Goal: Use online tool/utility: Use online tool/utility

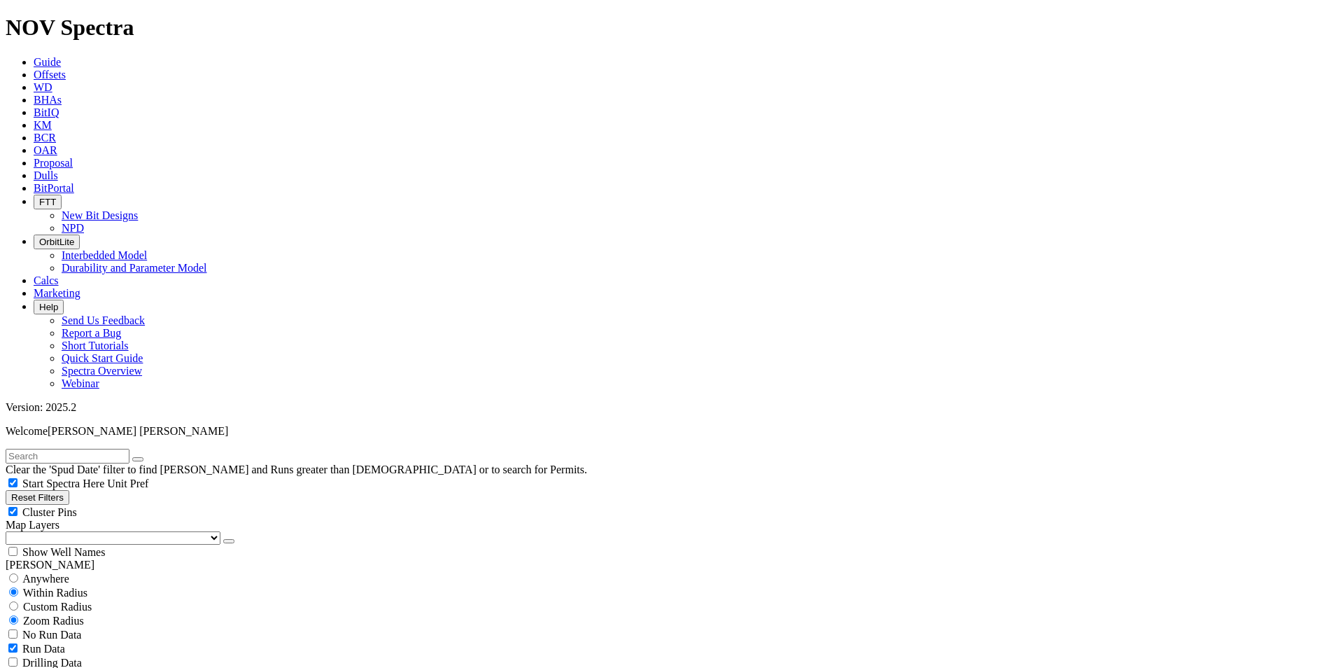
scroll to position [395, 0]
click at [11, 492] on icon "button" at bounding box center [11, 497] width 0 height 10
checkbox input "true"
type input "[DATE]"
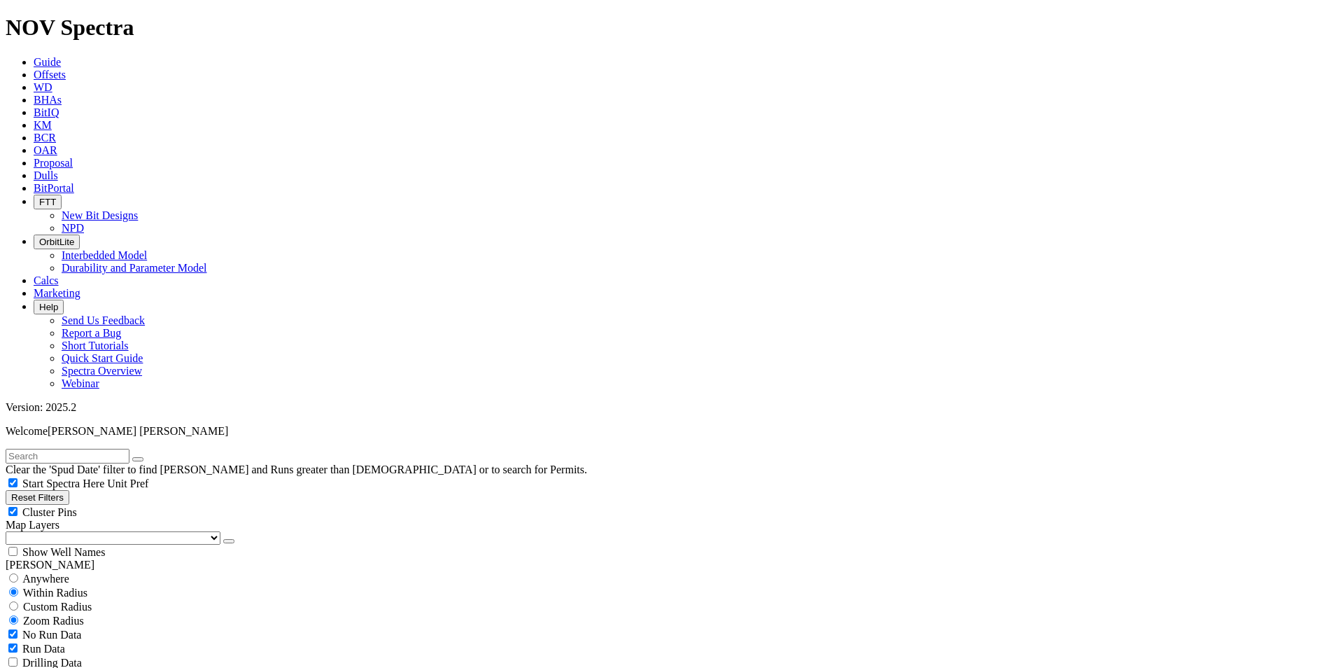
select select
click at [56, 490] on button "Reset Filters" at bounding box center [38, 497] width 64 height 15
click at [88, 449] on input "text" at bounding box center [68, 456] width 124 height 15
type input "tk53"
click at [146, 457] on button "submit" at bounding box center [151, 459] width 11 height 4
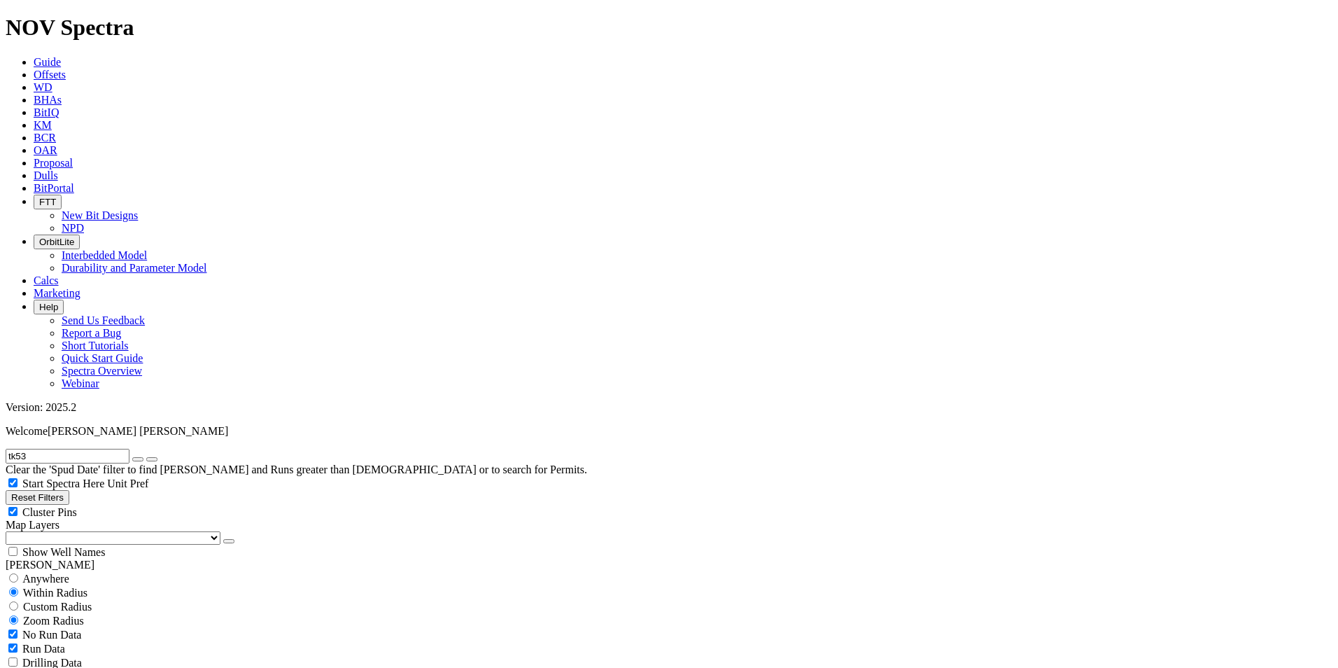
click at [62, 490] on button "Reset Filters" at bounding box center [38, 497] width 64 height 15
click at [29, 571] on div "Anywhere" at bounding box center [669, 578] width 1327 height 14
radio input "true"
radio input "false"
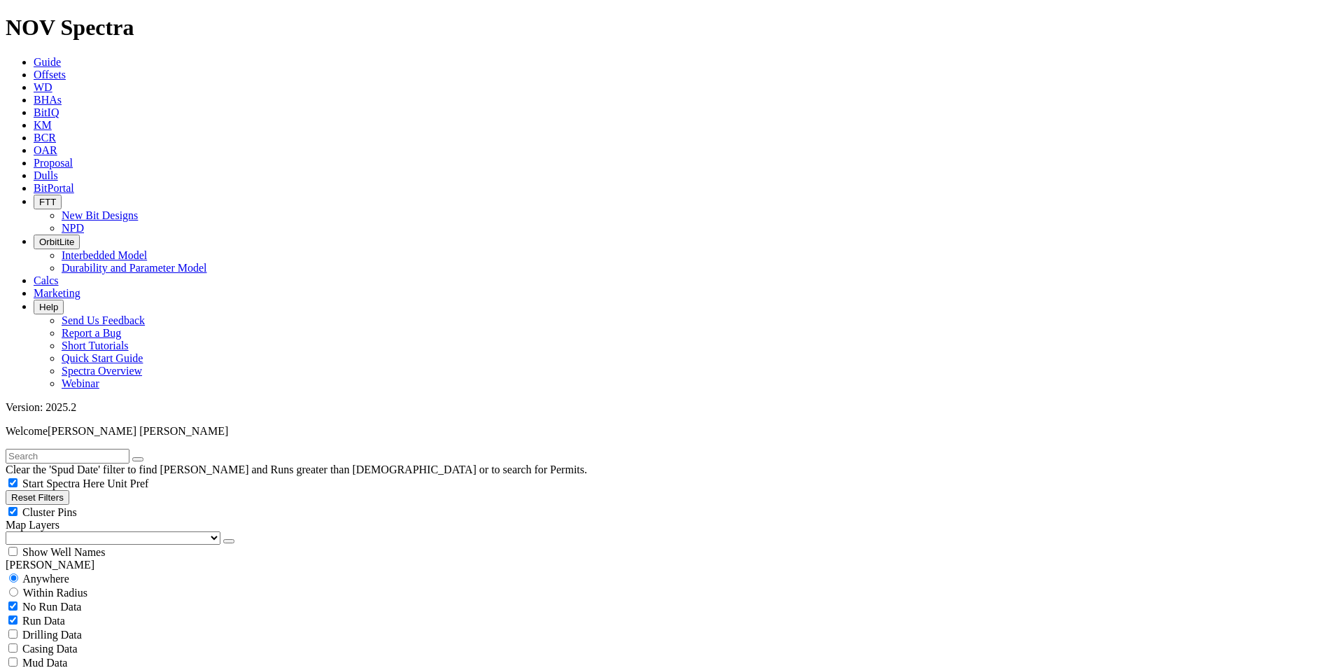
click at [28, 599] on div "No Run Data" at bounding box center [669, 606] width 1327 height 14
checkbox input "false"
drag, startPoint x: 104, startPoint y: 62, endPoint x: 115, endPoint y: 56, distance: 11.9
click at [104, 449] on input "text" at bounding box center [68, 456] width 124 height 15
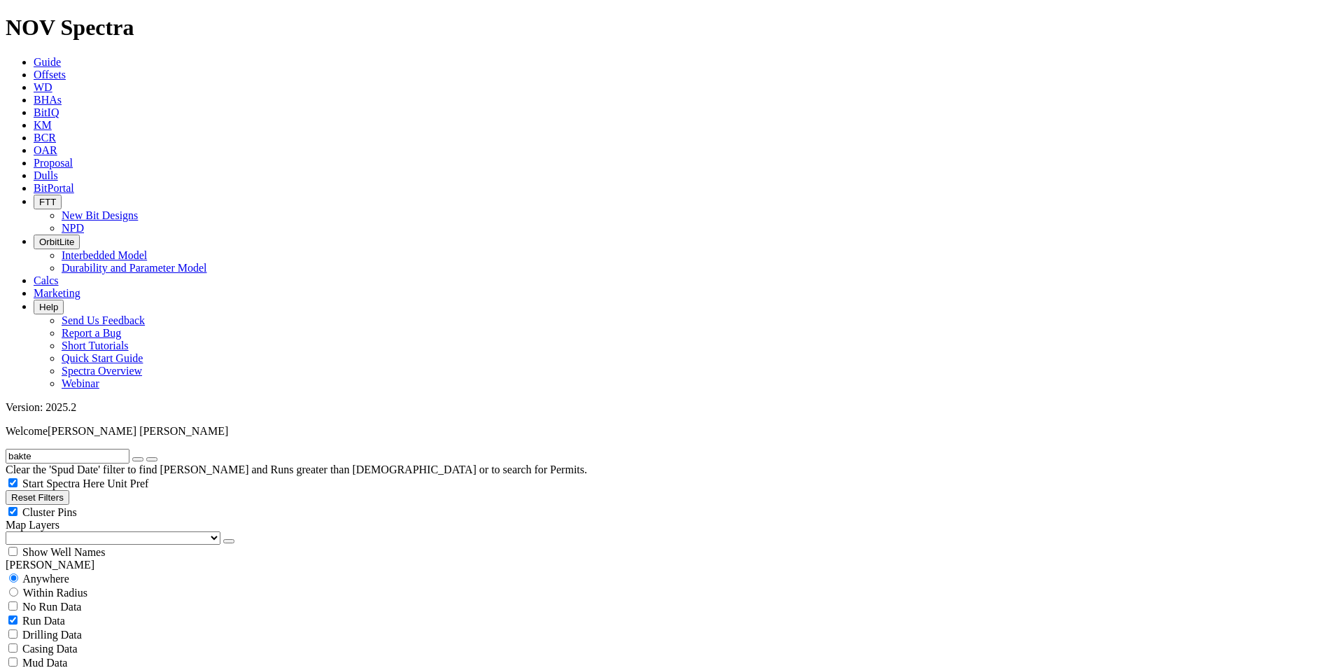
type input "bakte"
click at [146, 457] on button "submit" at bounding box center [151, 459] width 11 height 4
click at [152, 459] on icon "submit" at bounding box center [152, 459] width 0 height 0
radio input "false"
radio input "true"
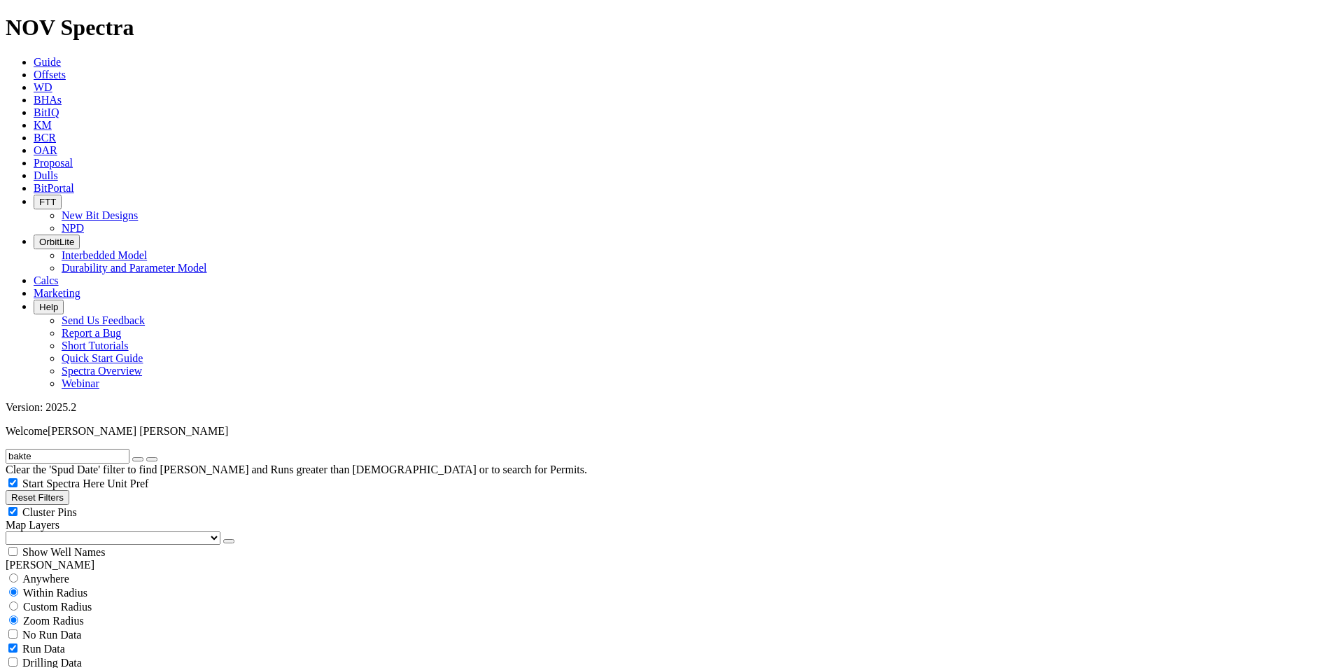
scroll to position [115, 0]
select select "? number:5.875 ?"
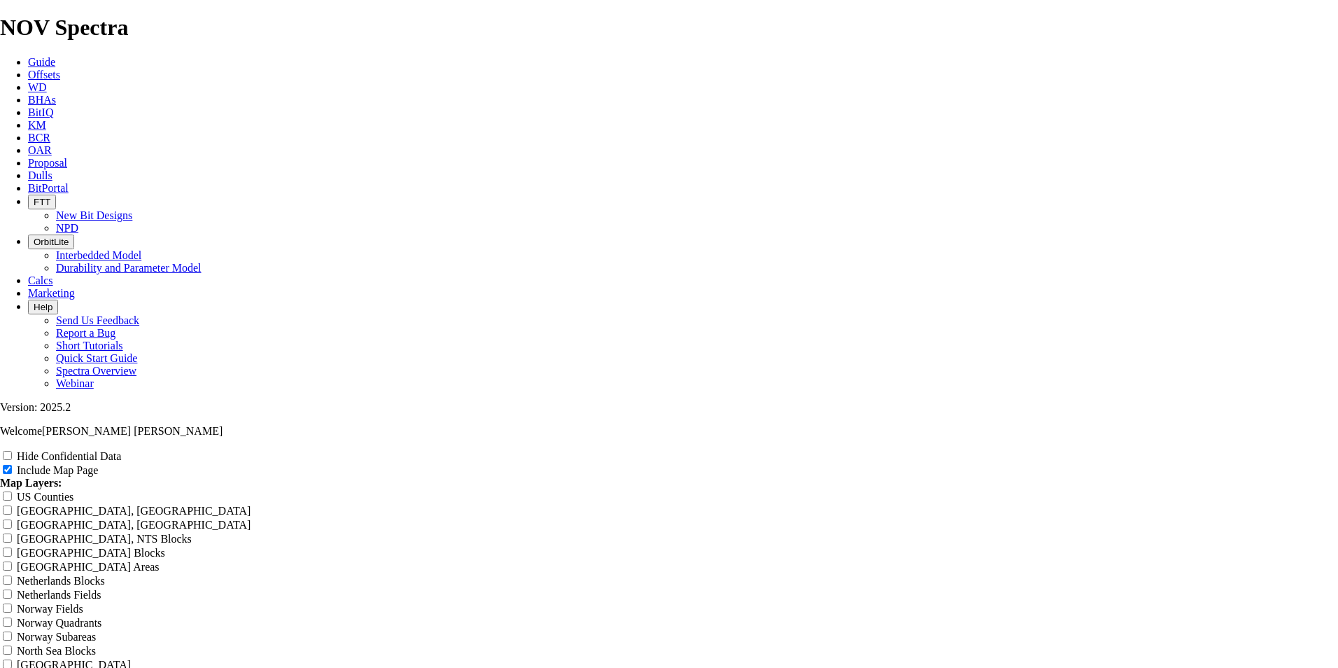
scroll to position [1772, 0]
radio input "true"
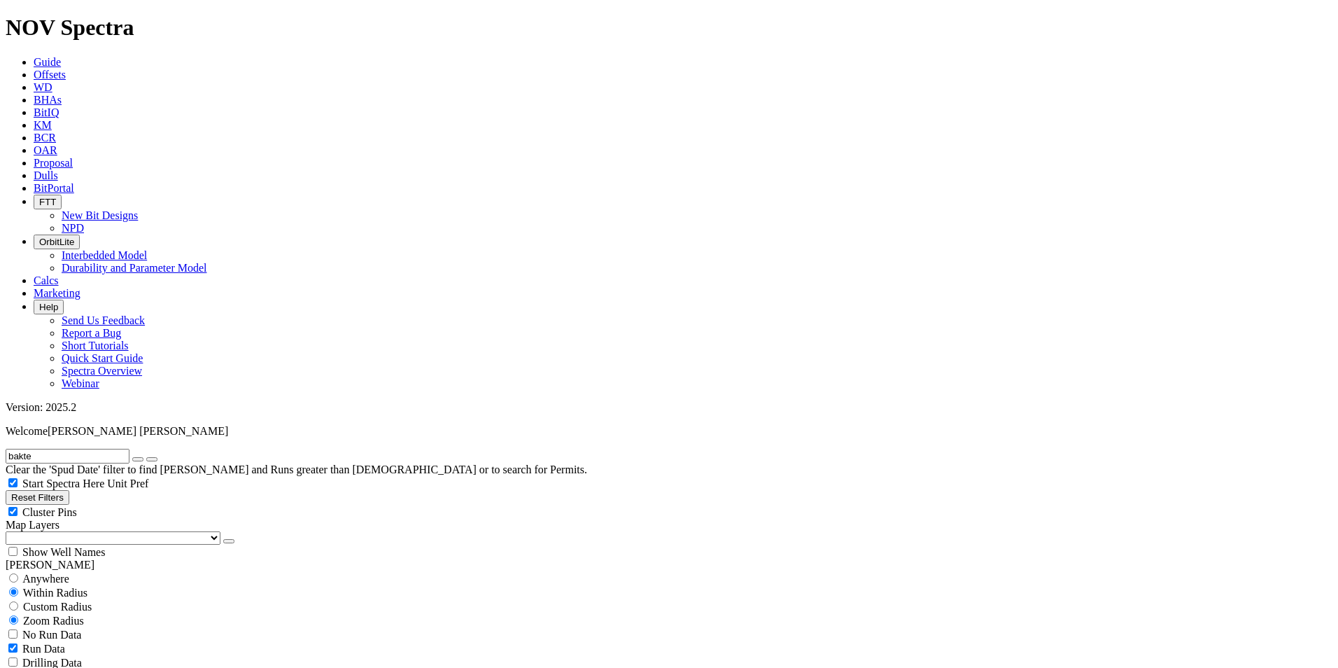
scroll to position [467, 0]
select select
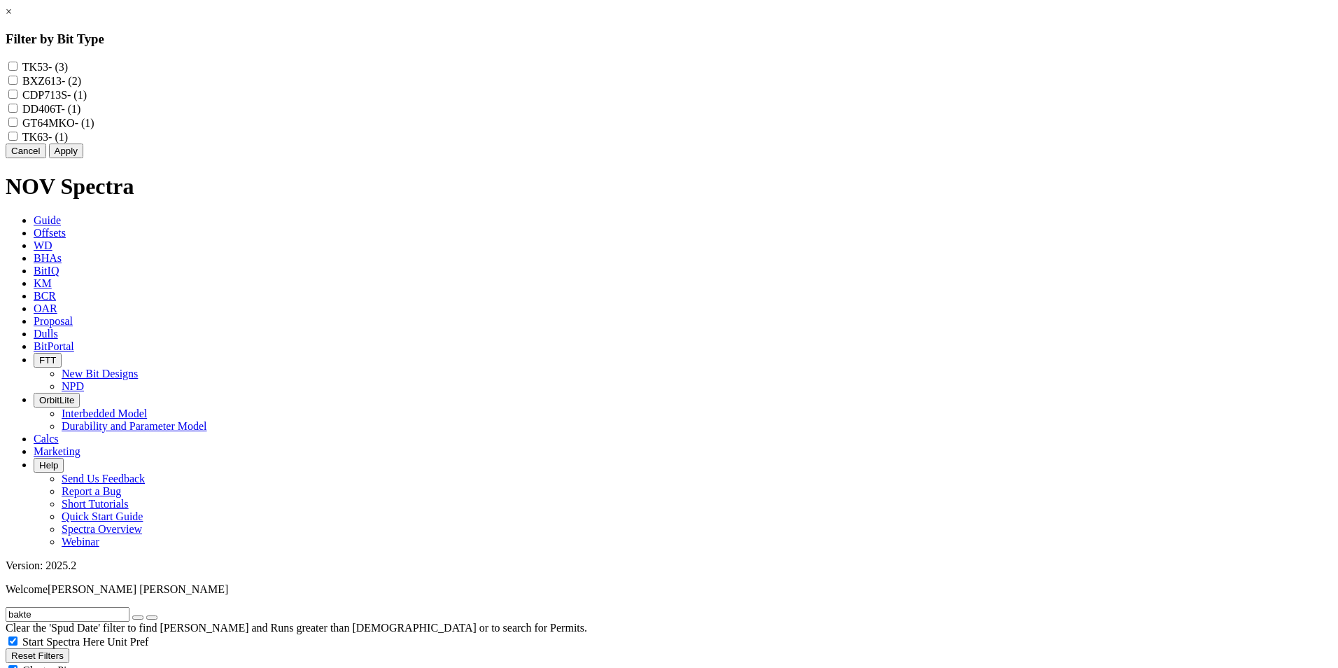
click at [83, 158] on button "Apply" at bounding box center [66, 150] width 34 height 15
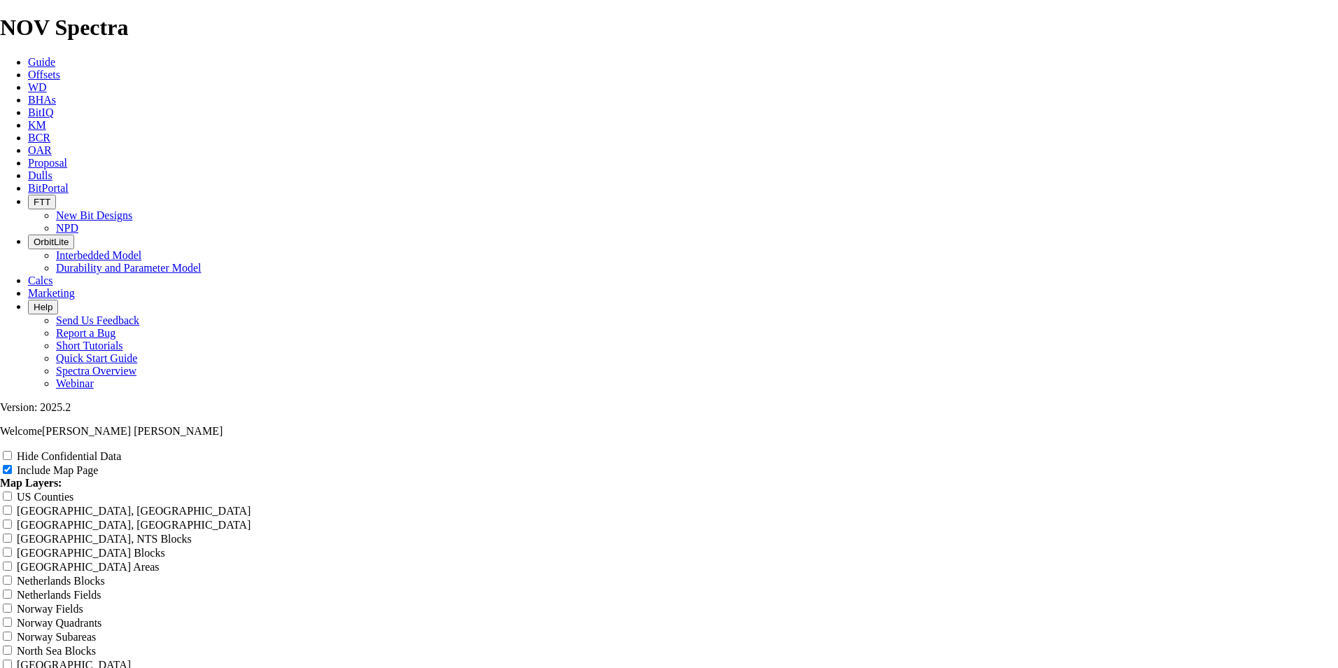
scroll to position [1772, 0]
radio input "true"
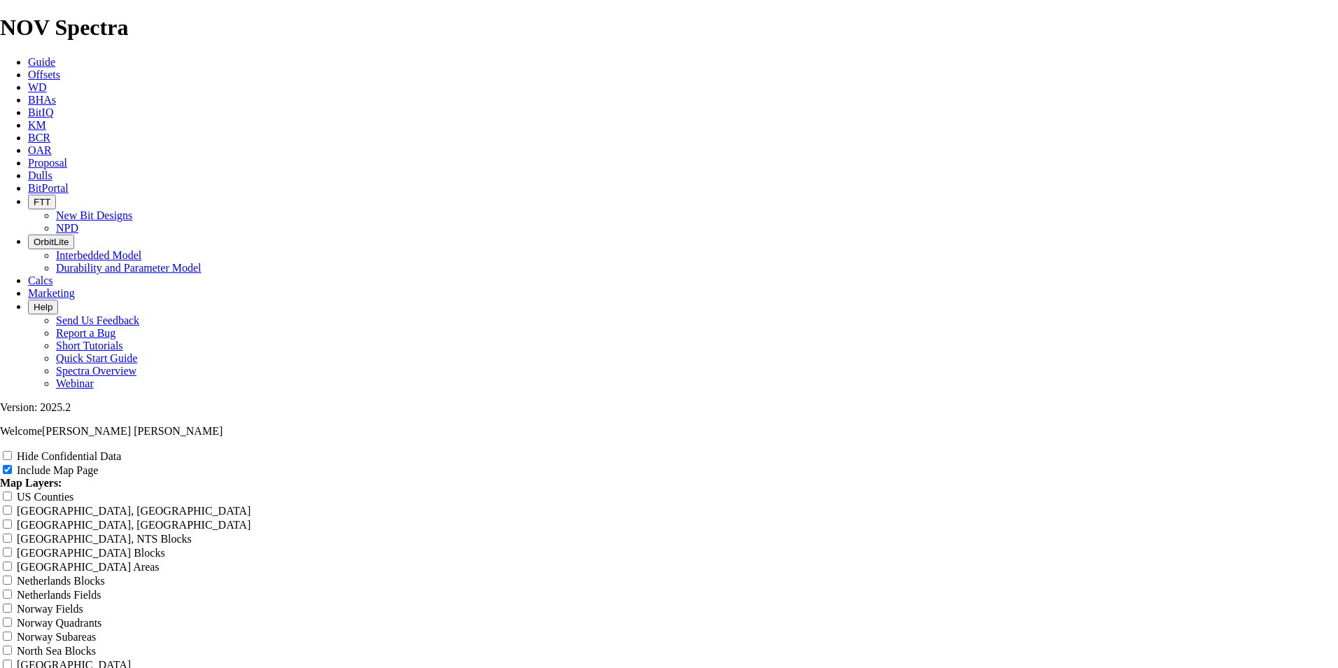
drag, startPoint x: 821, startPoint y: 84, endPoint x: 539, endPoint y: 76, distance: 281.4
type input "C"
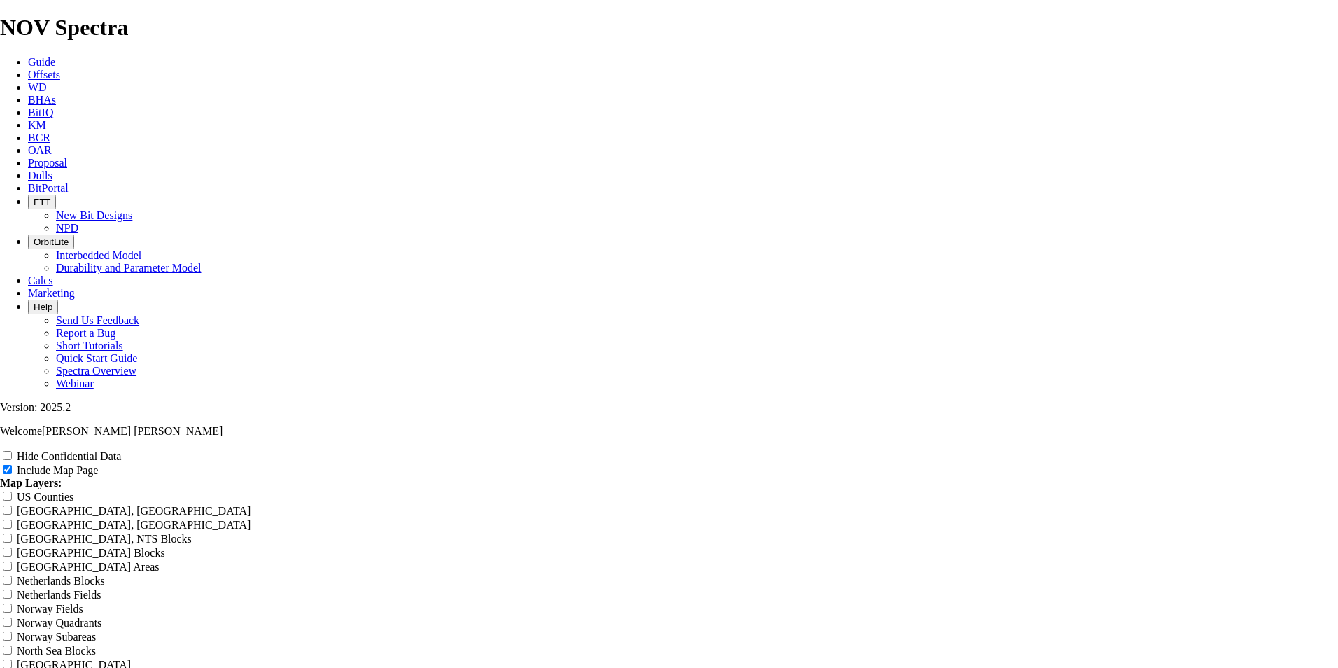
type input "C"
type input "Co"
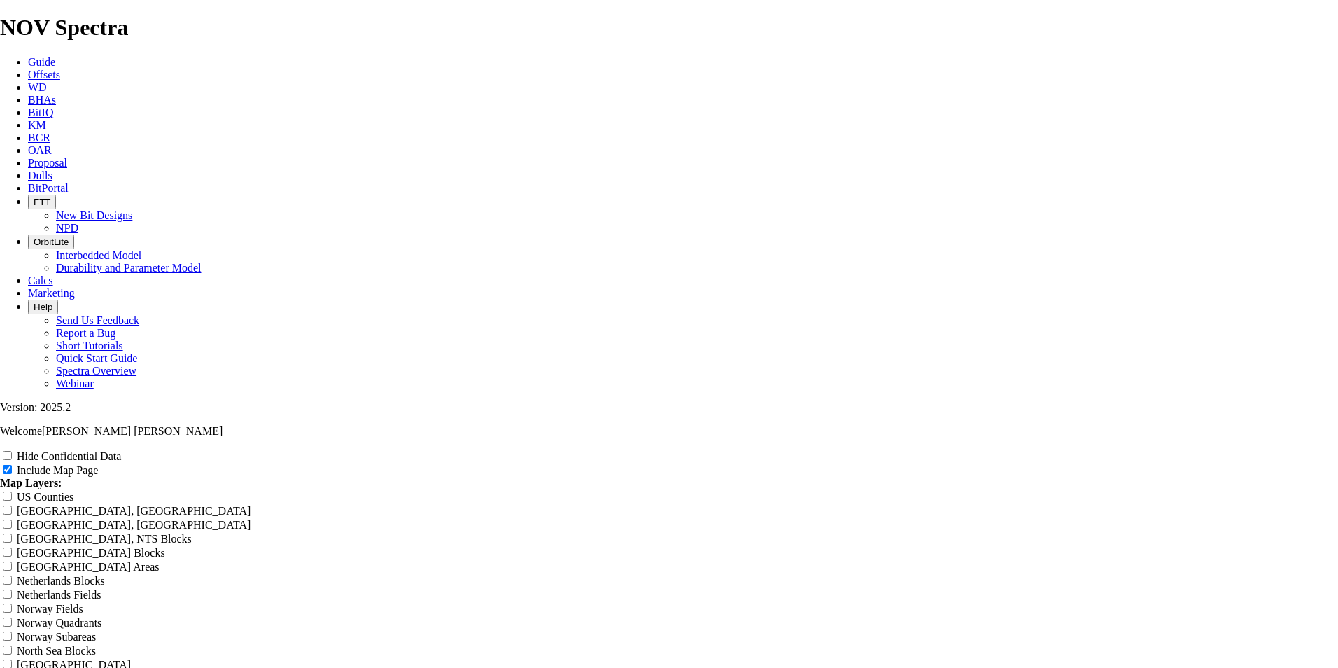
type input "Co"
type input "Cor"
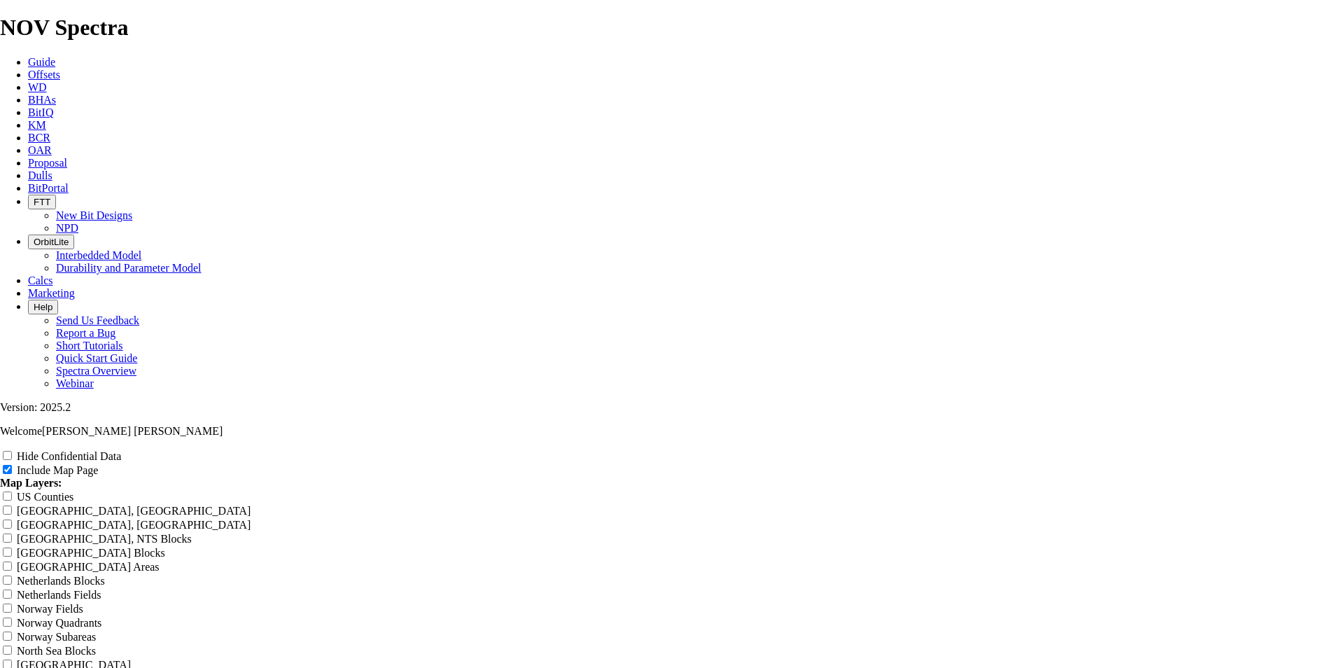
type input "Cor"
type input "Corr"
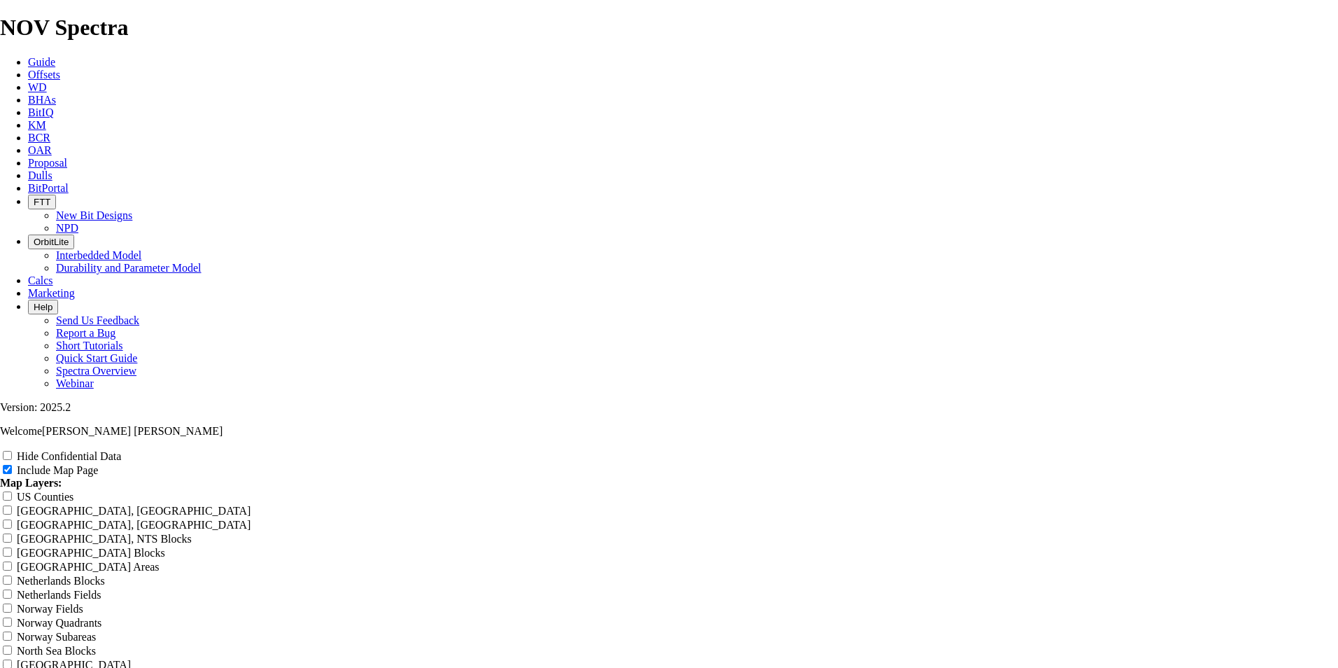
type input "Corr"
type input "Corri"
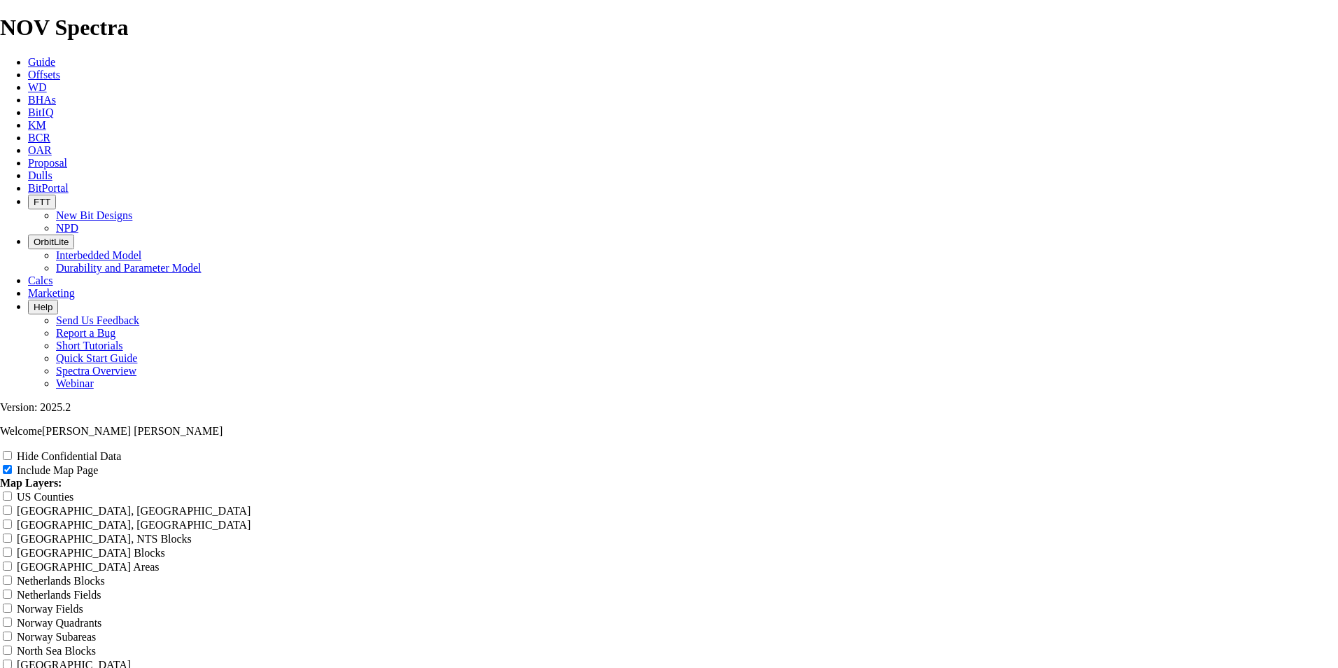
type input "Corri"
type input "Corrid"
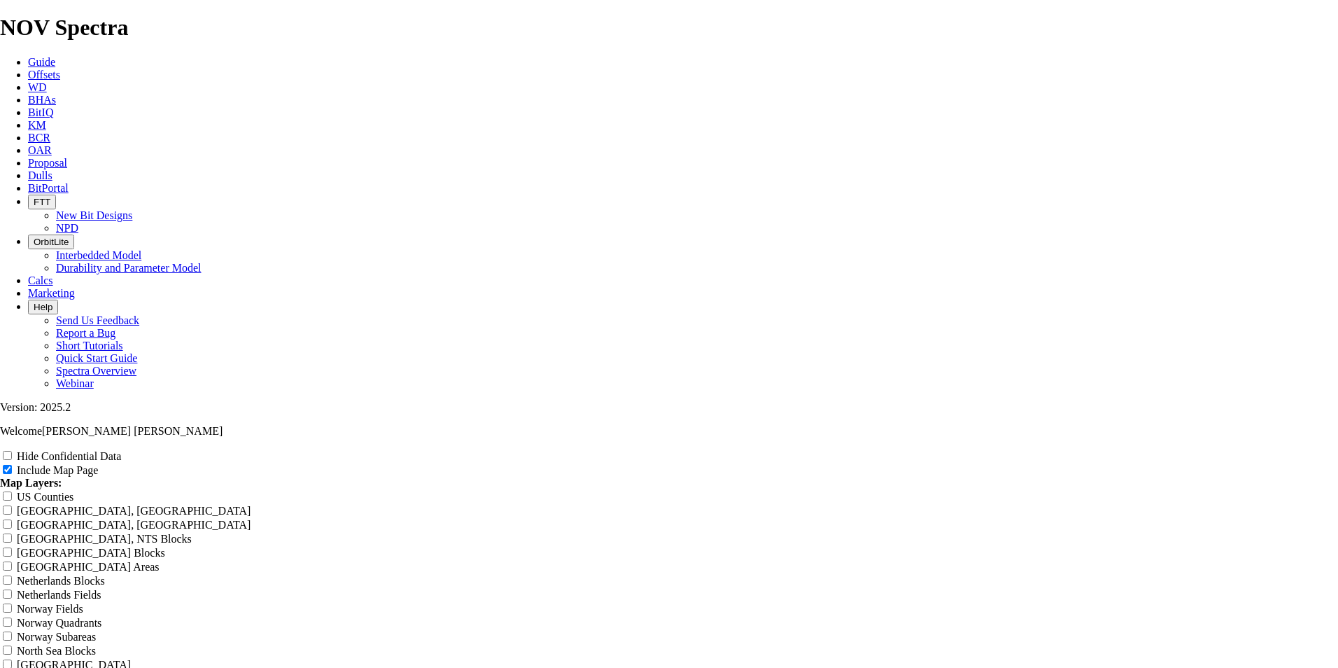
type input "Corrid"
type input "Corrida"
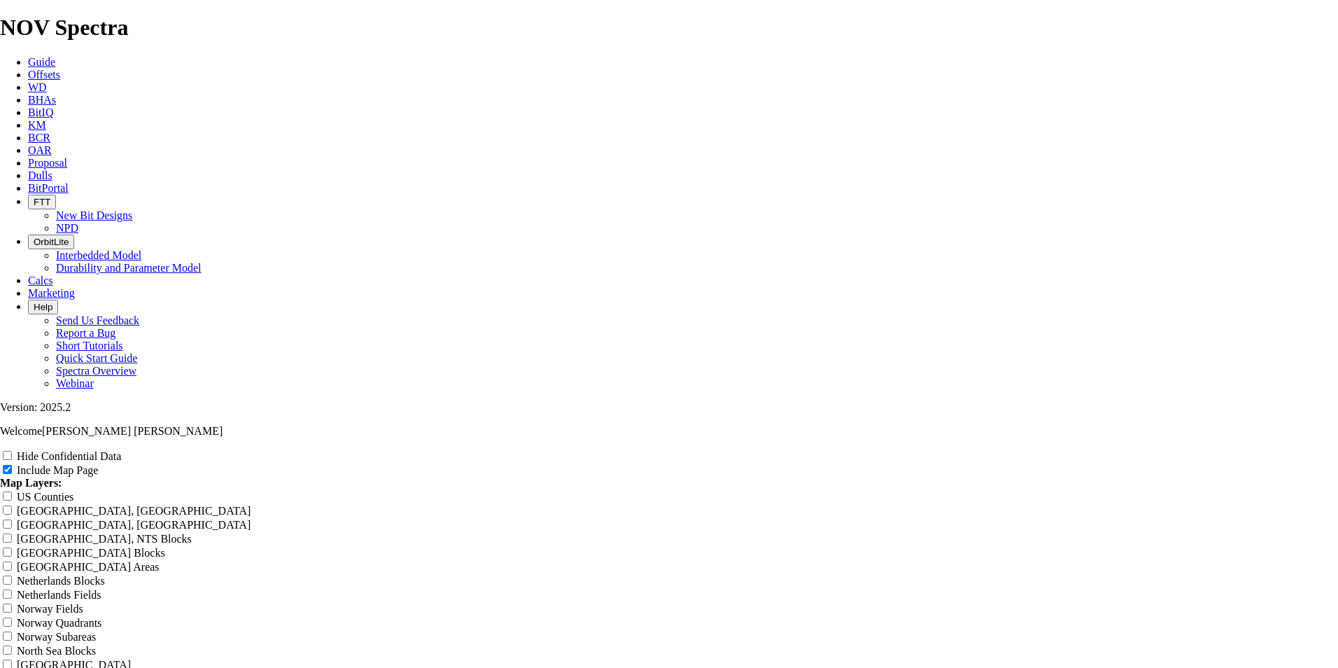
type input "Corrida"
type input "Corridas"
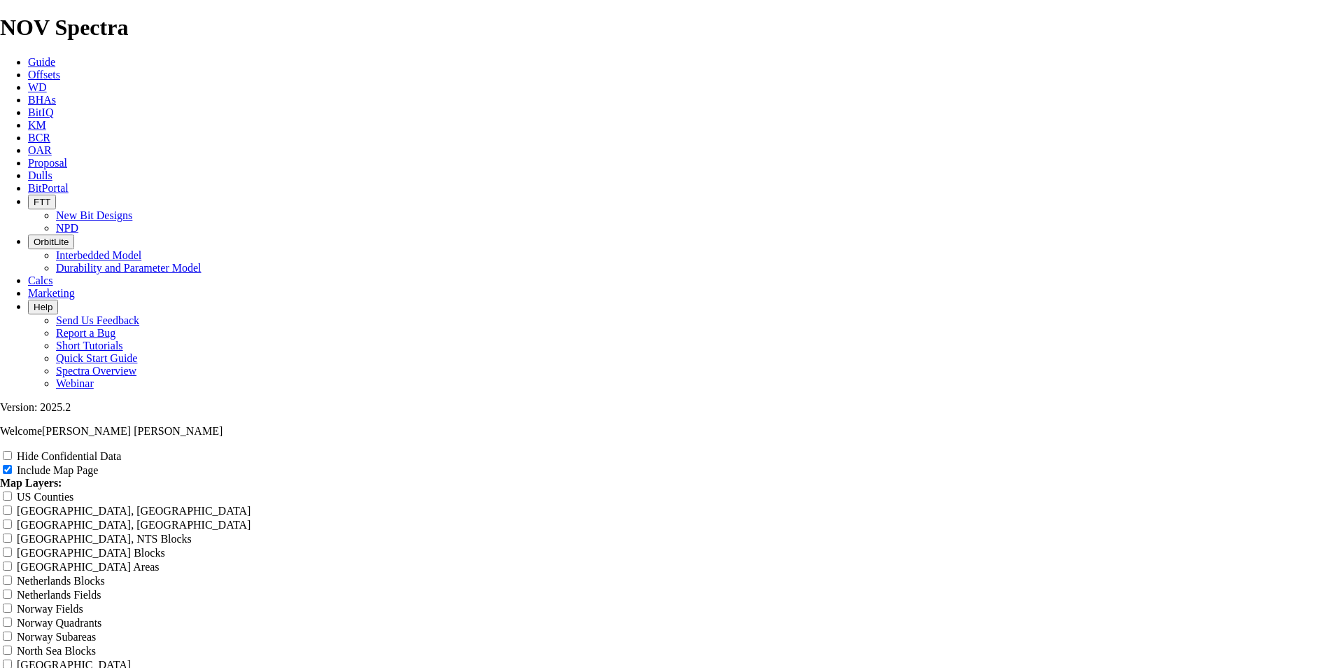
type input "Corridas"
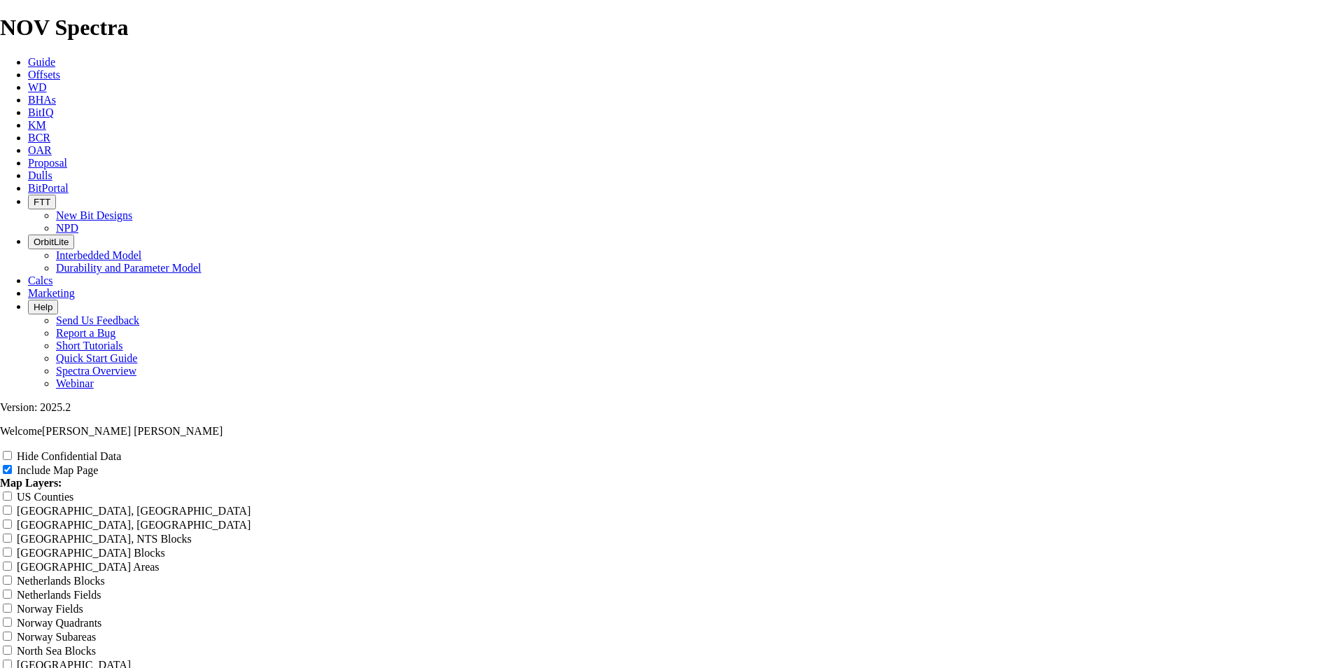
type input "Corridas 5"
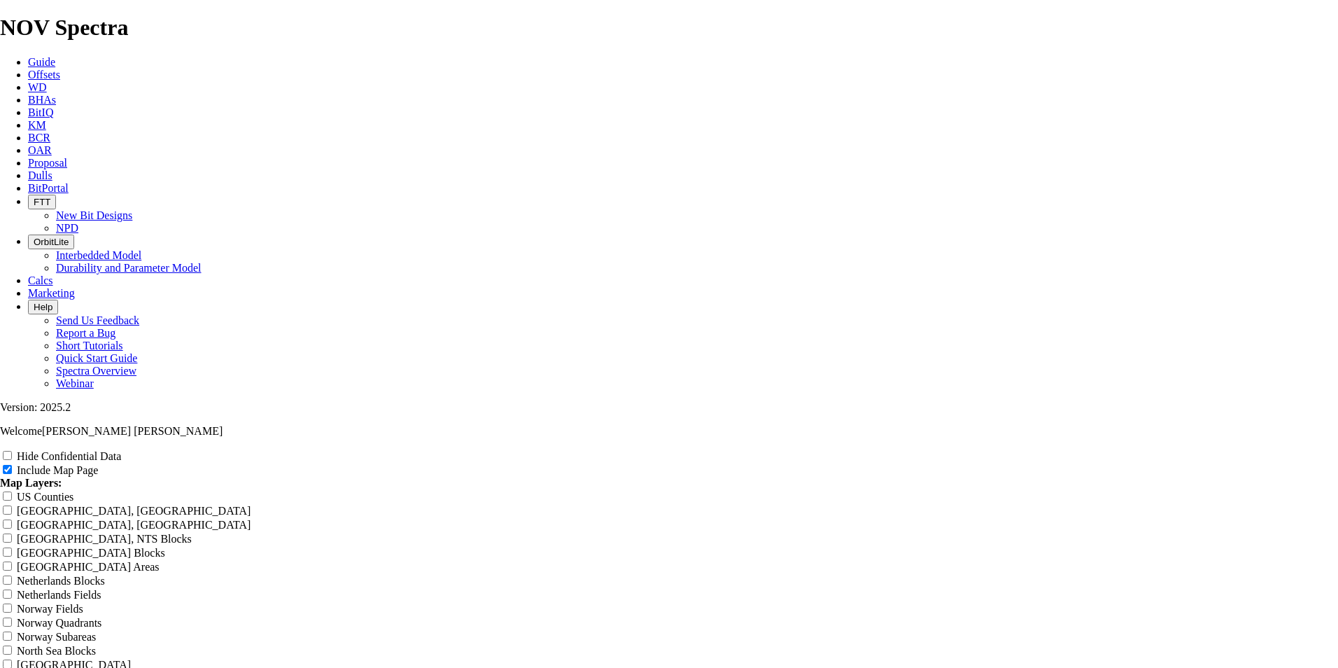
type input "Corridas 5"
type input "Corridas 5 7"
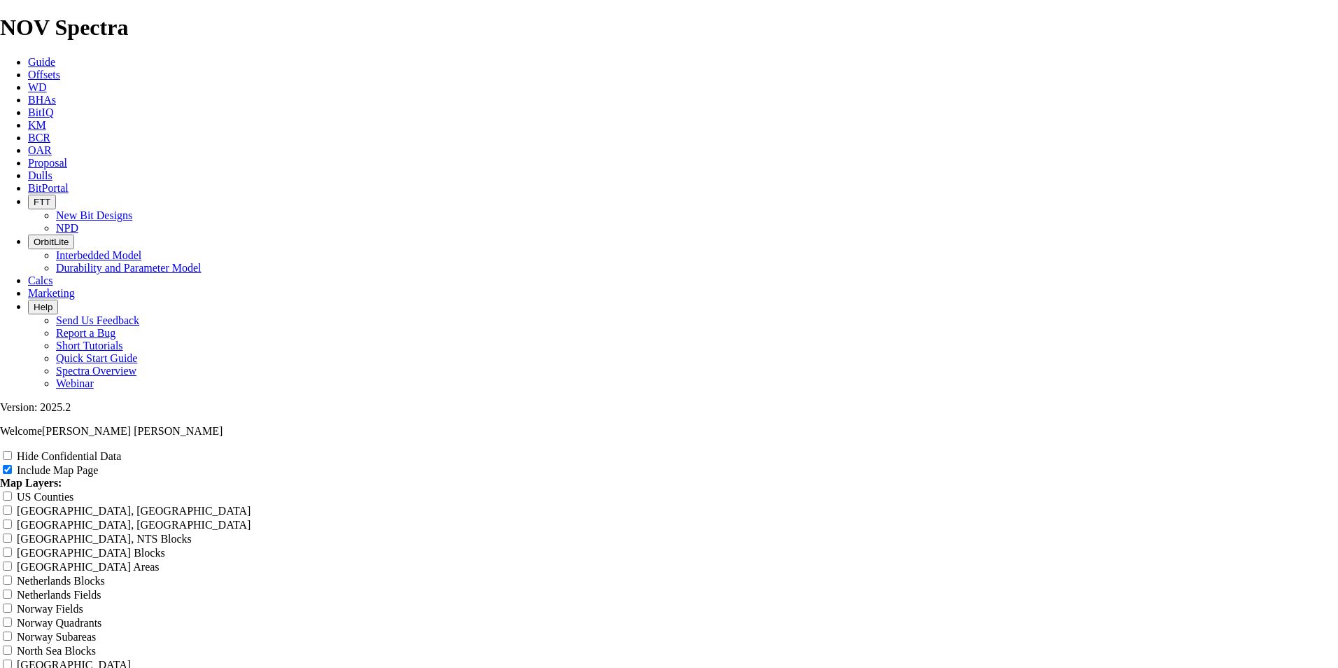
type input "Corridas 5 7"
type input "Corridas 5 7/"
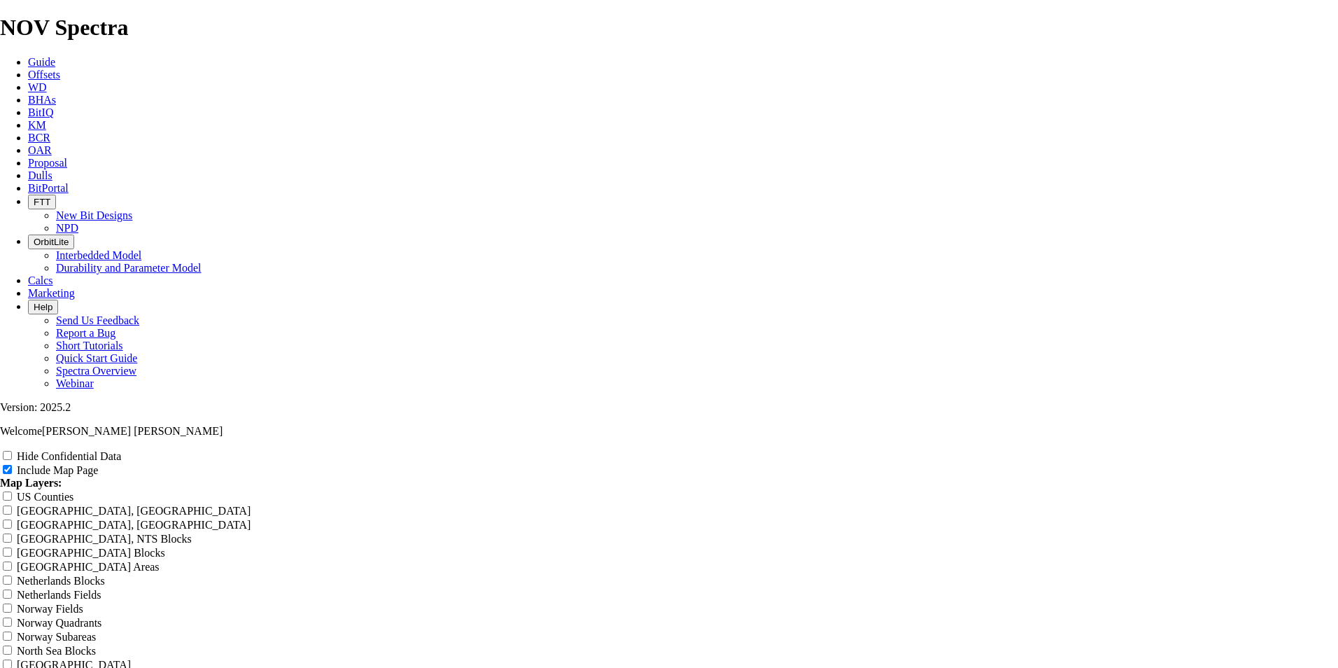
type input "Corridas 5 7/"
type input "Corridas 5 7/8"
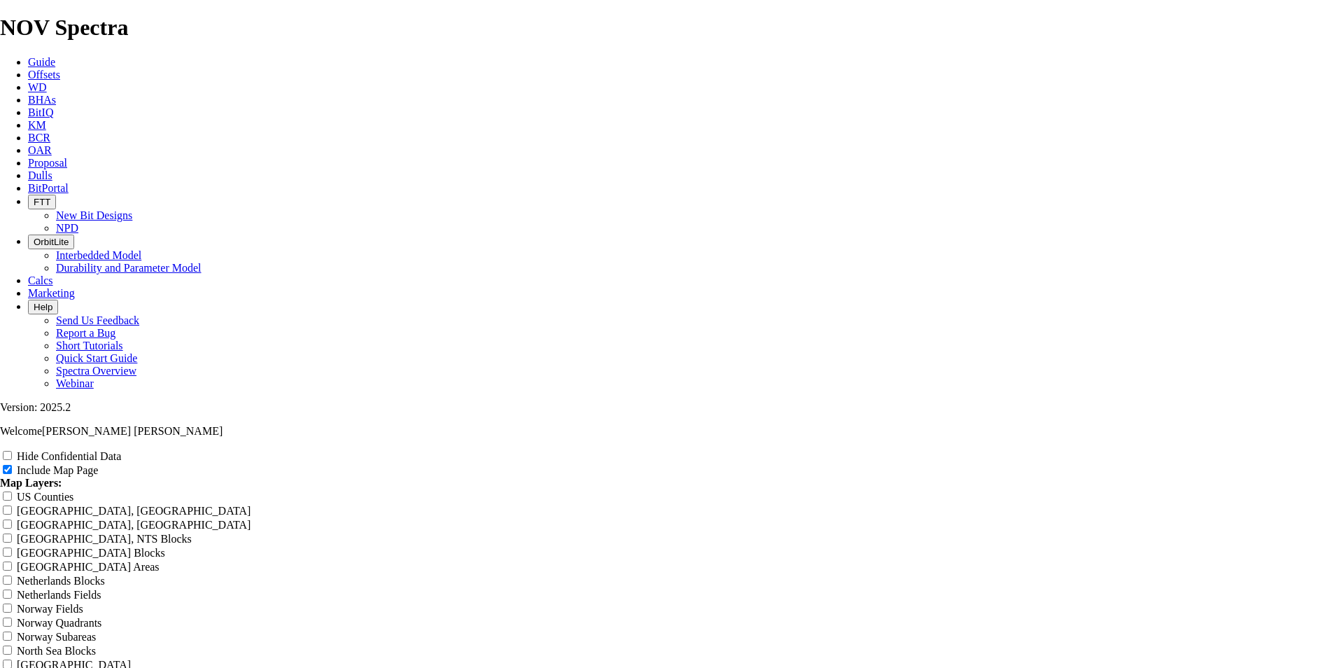
type input "Corridas 5 7/8"
type input "Corridas 5 7/8""
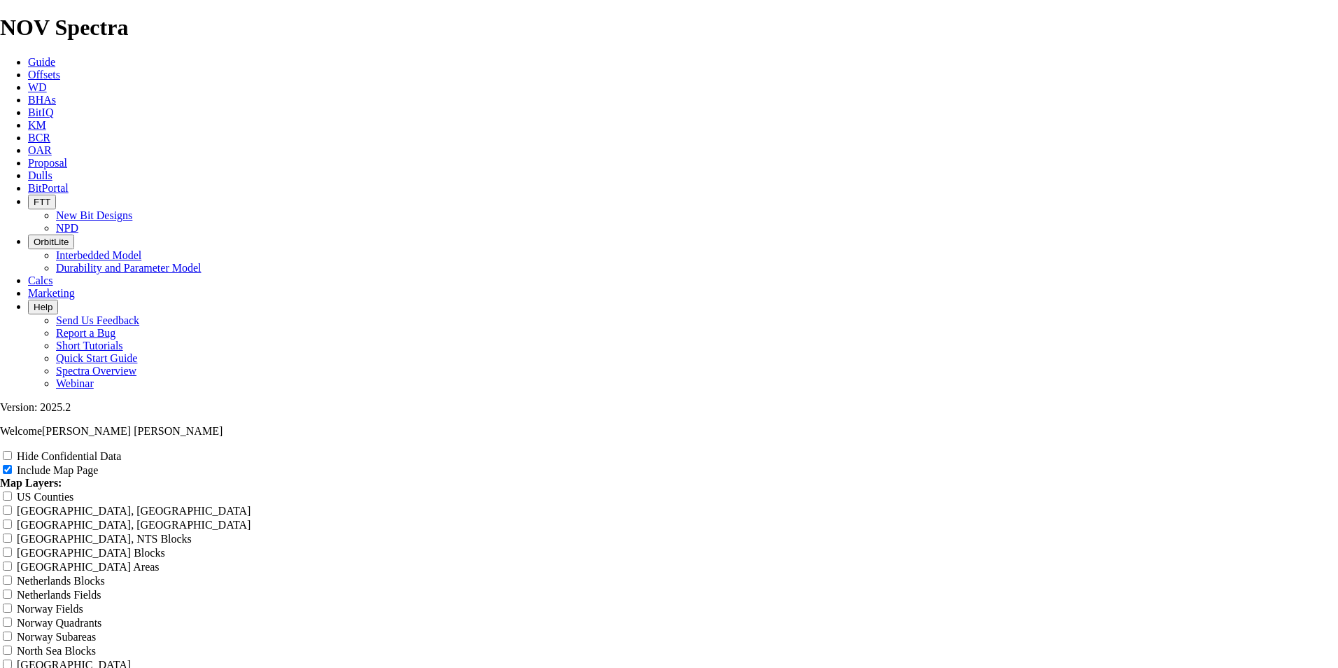
type input "Corridas 5 7/8""
type input "Corridas 5 7/8" C"
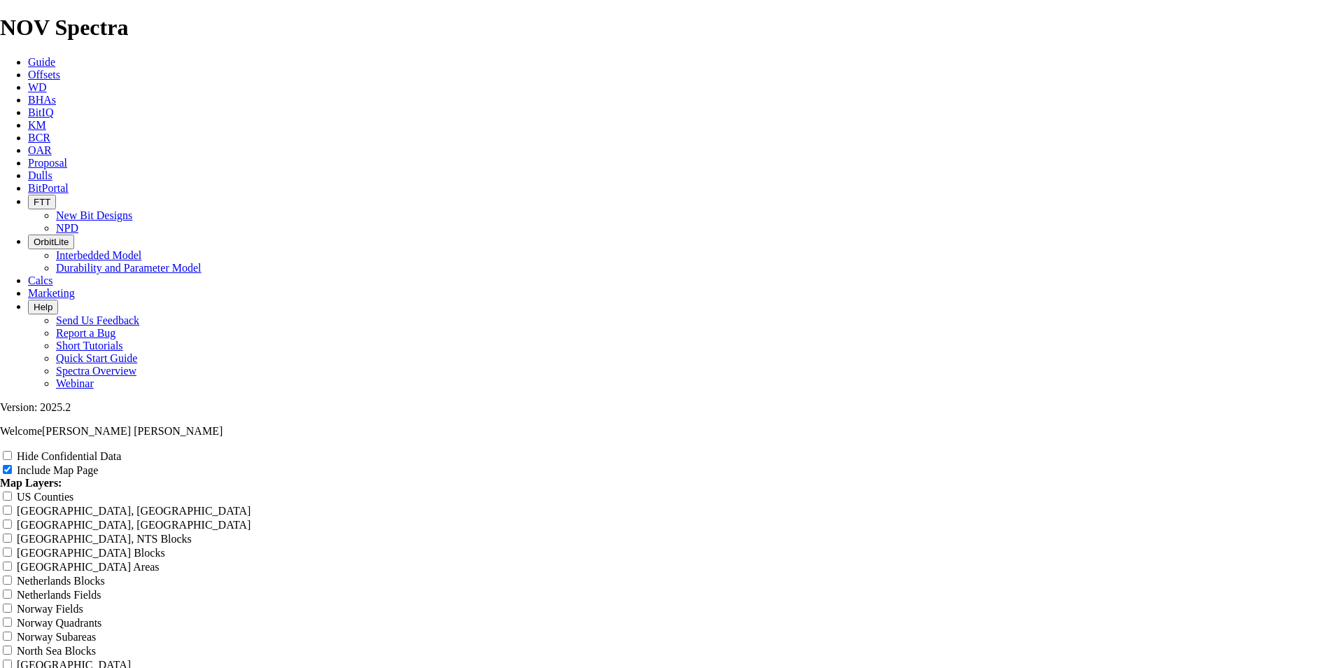
type input "Corridas 5 7/8" C"
type input "Corridas 5 7/8" Ca"
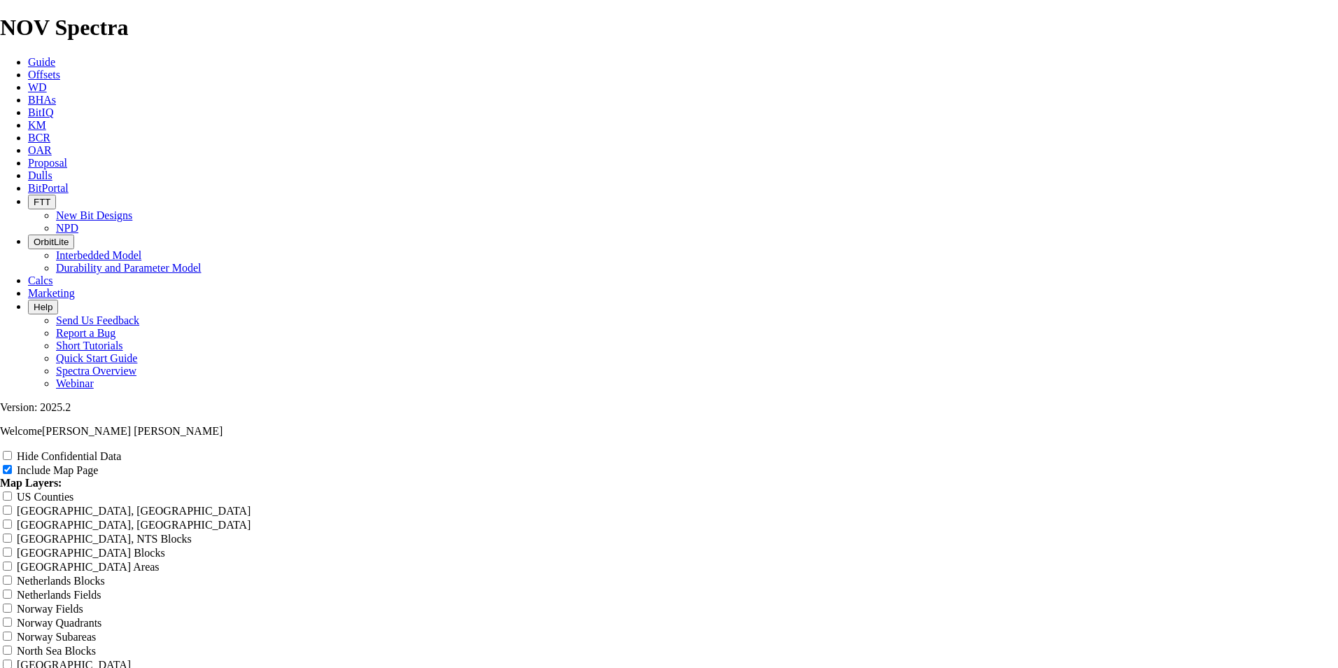
type input "Corridas 5 7/8" Ca"
type input "Corridas 5 7/8" Cam"
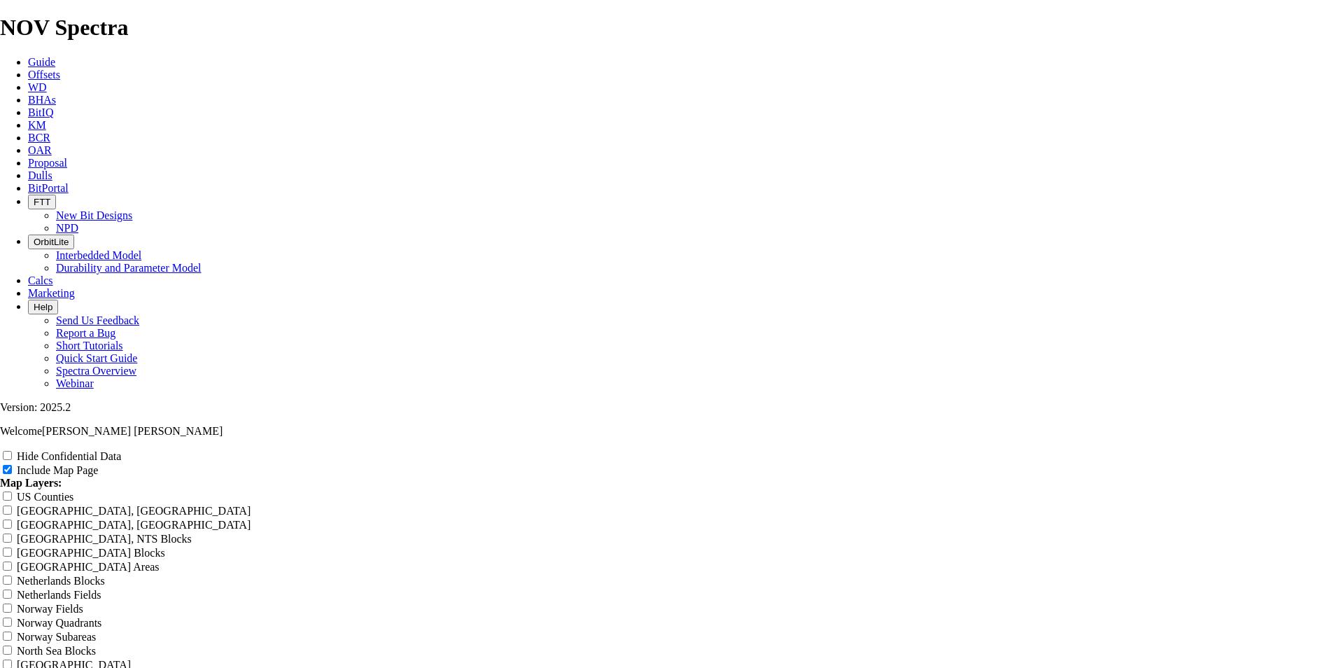
type input "Corridas 5 7/8" Cam"
type input "Corridas 5 7/8" Camp"
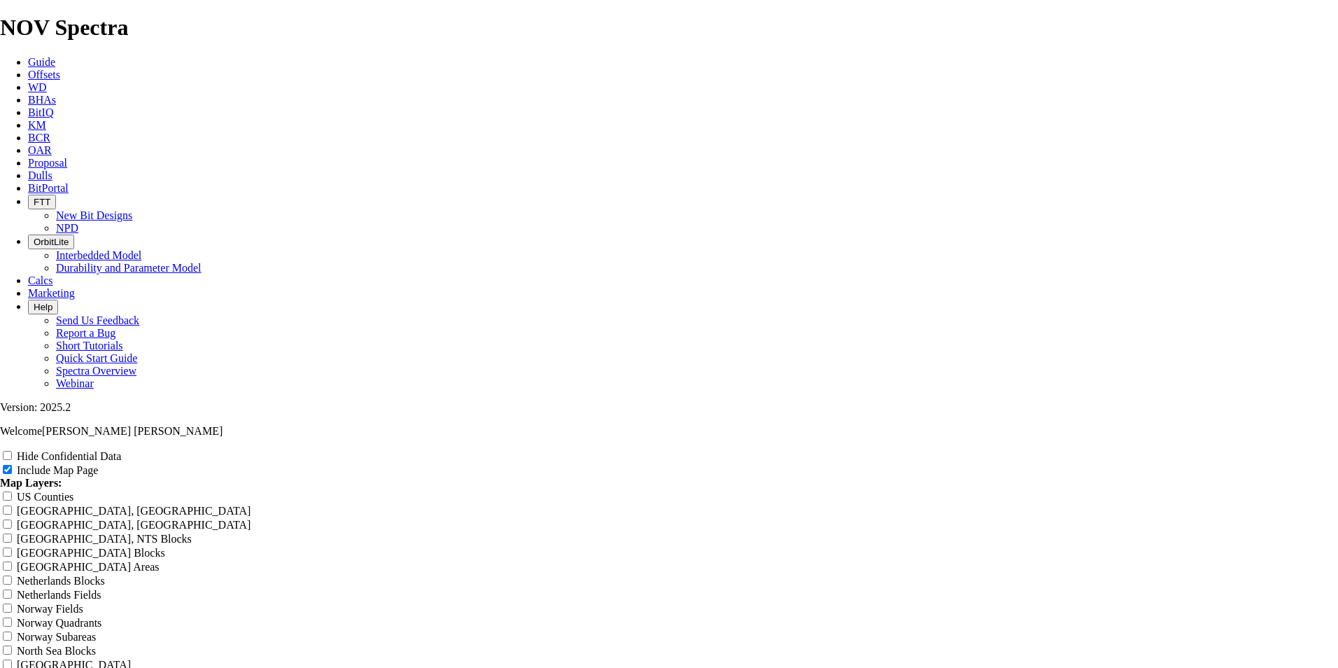
type input "Corridas 5 7/8" Camp"
type input "Corridas 5 7/8" Campo"
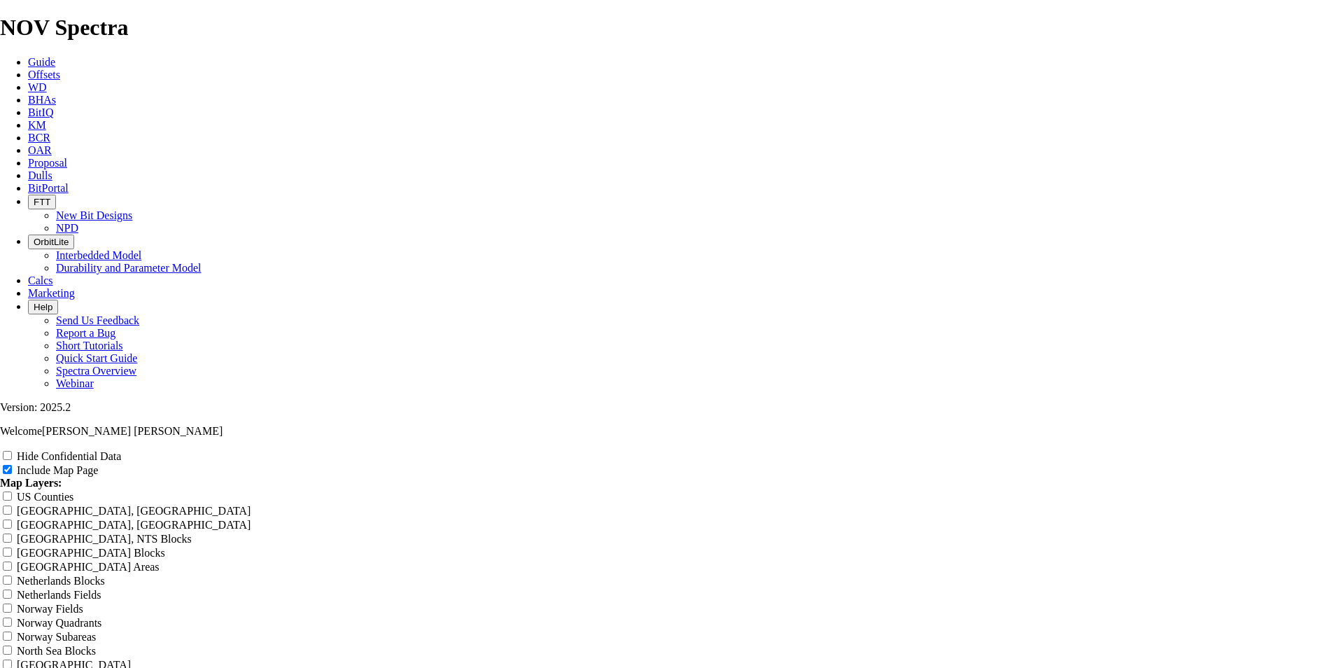
type input "Corridas 5 7/8" Campo"
type input "Corridas 5 7/8" Campo B"
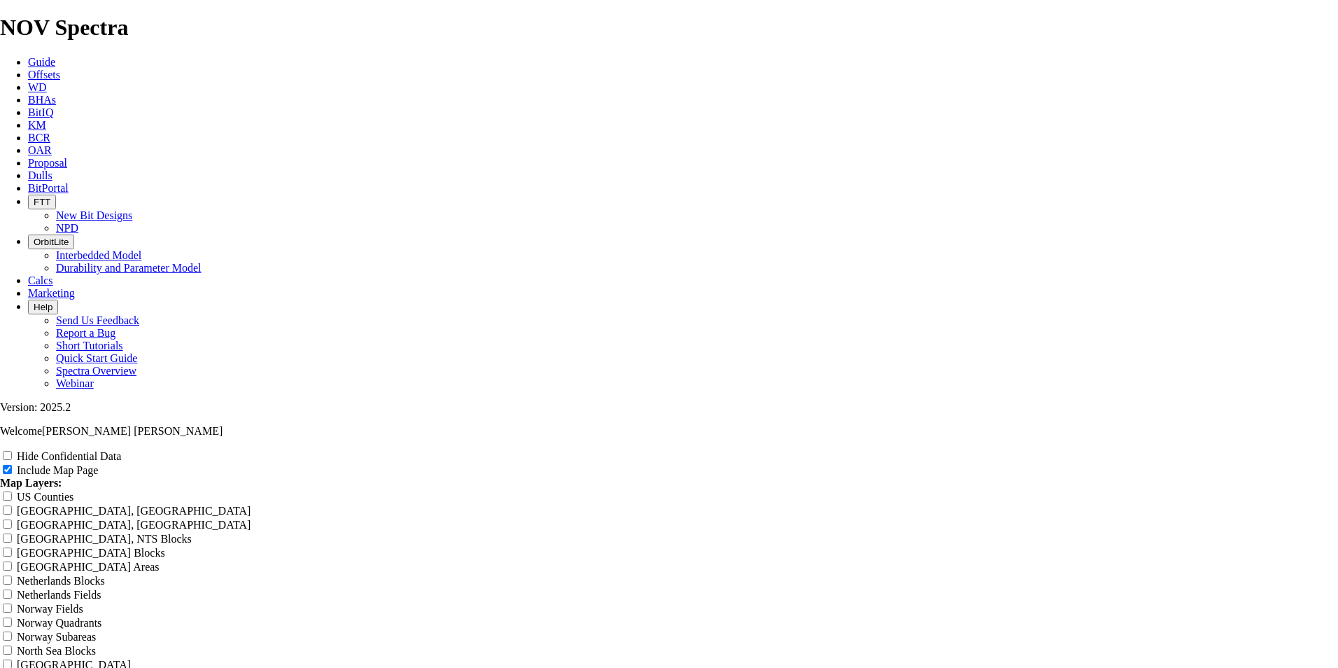
type input "Corridas 5 7/8" Campo B"
type input "Corridas 5 7/8" [PERSON_NAME]"
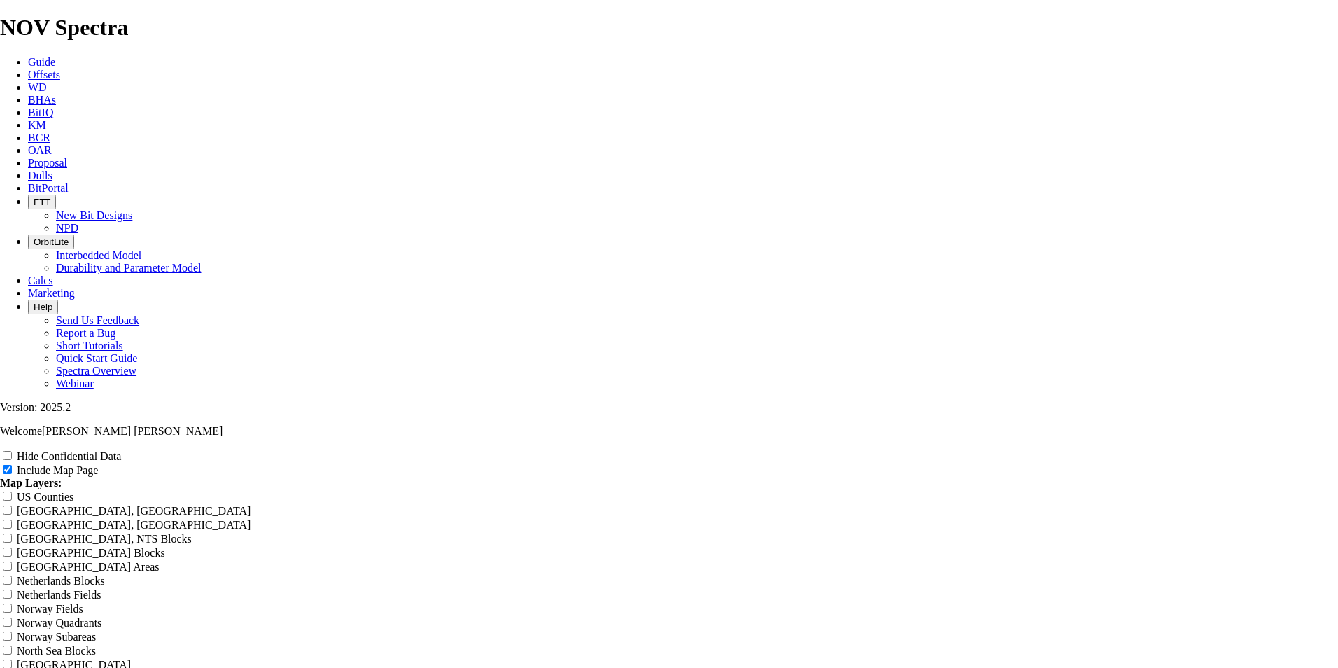
type input "Corridas 5 7/8" [PERSON_NAME]"
type input "Corridas 5 7/8" Campo Bak"
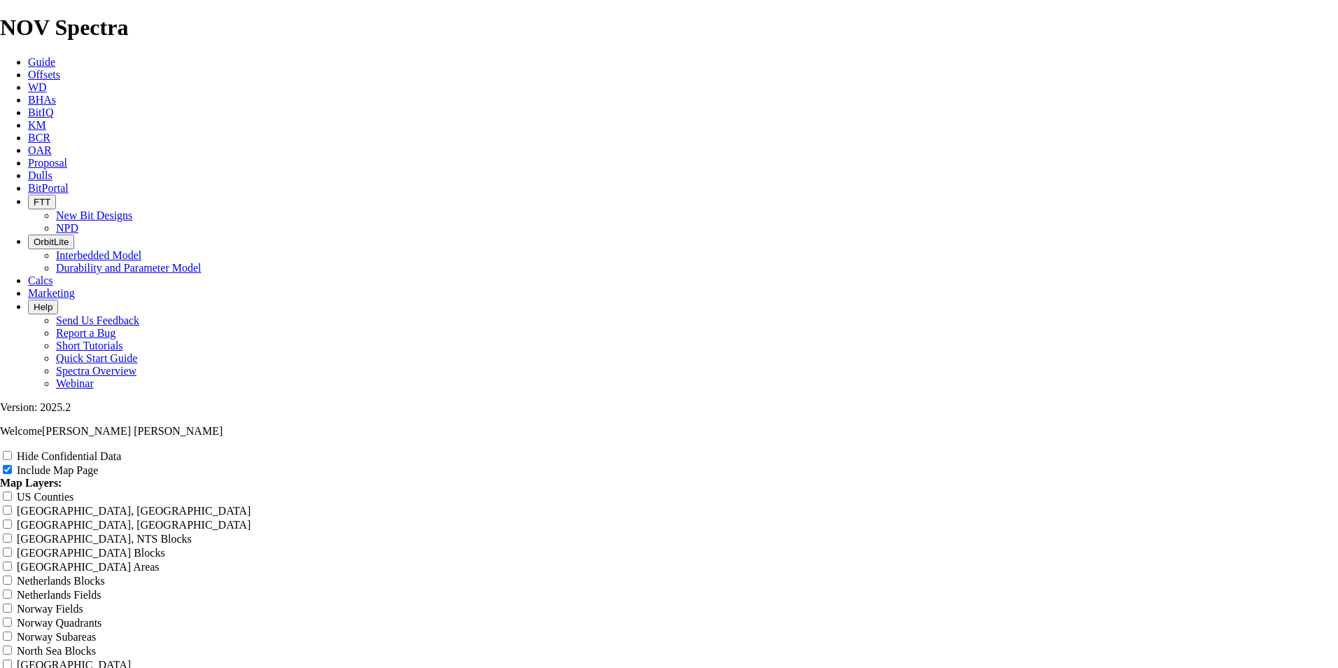
type input "Corridas 5 7/8" Campo Bak"
type input "Corridas 5 7/8" Campo Bakt"
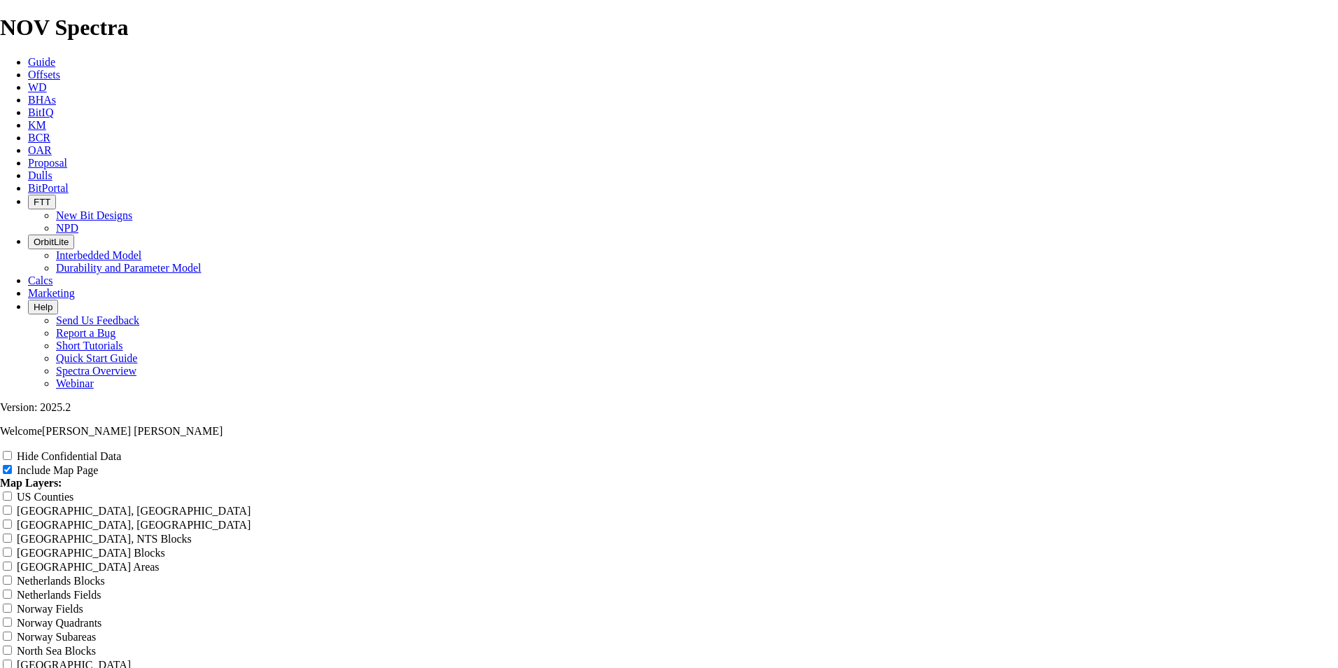
type input "Corridas 5 7/8" Campo Bakt"
type input "Corridas 5 7/8" [GEOGRAPHIC_DATA]"
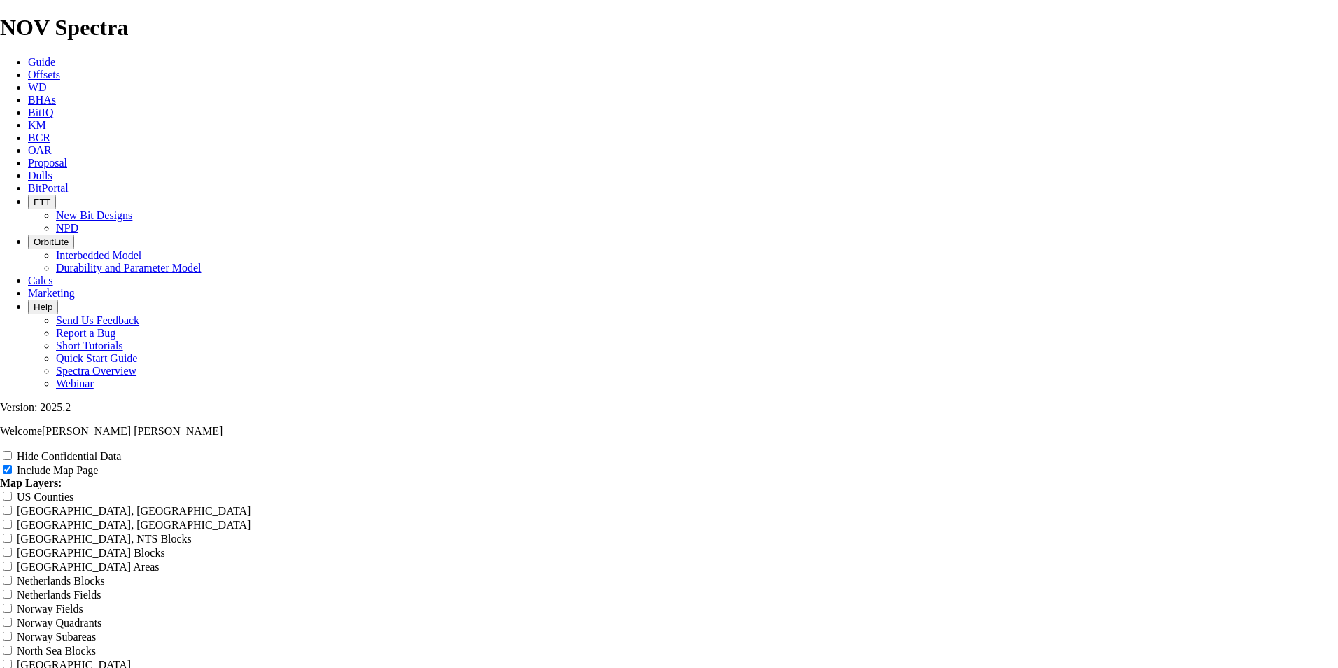
type input "Corridas 5 7/8" [GEOGRAPHIC_DATA]"
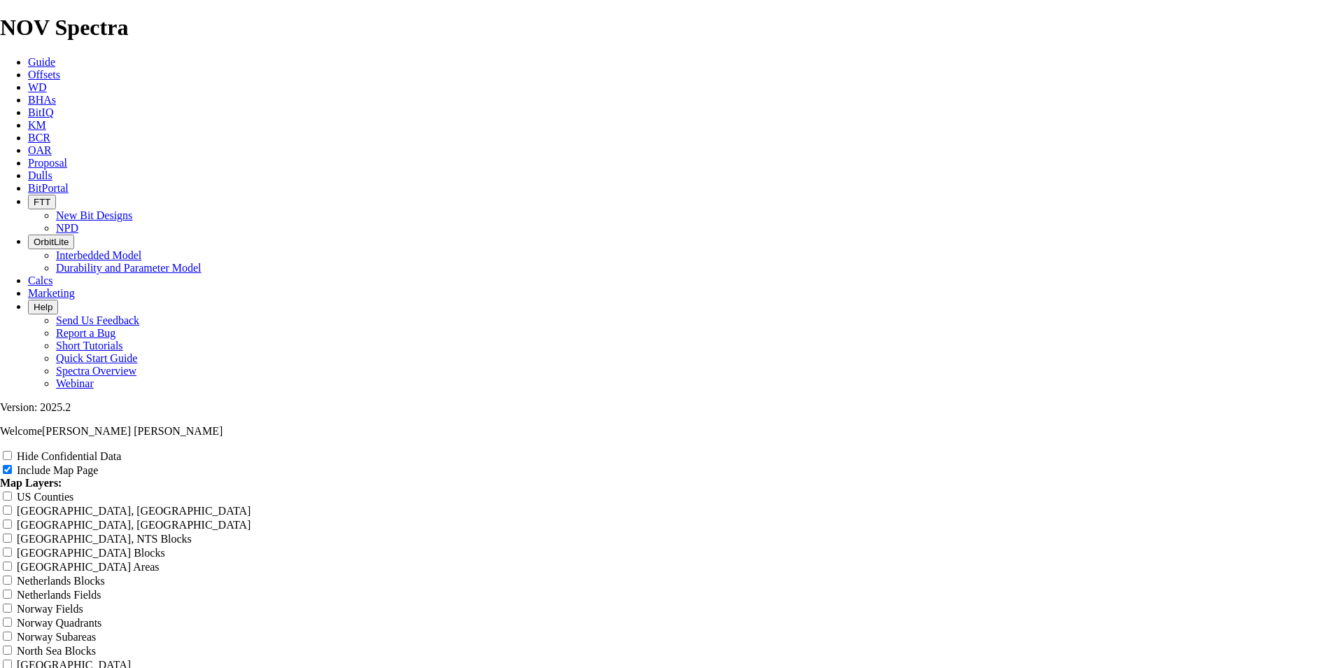
drag, startPoint x: 1296, startPoint y: 453, endPoint x: 125, endPoint y: 581, distance: 1178.3
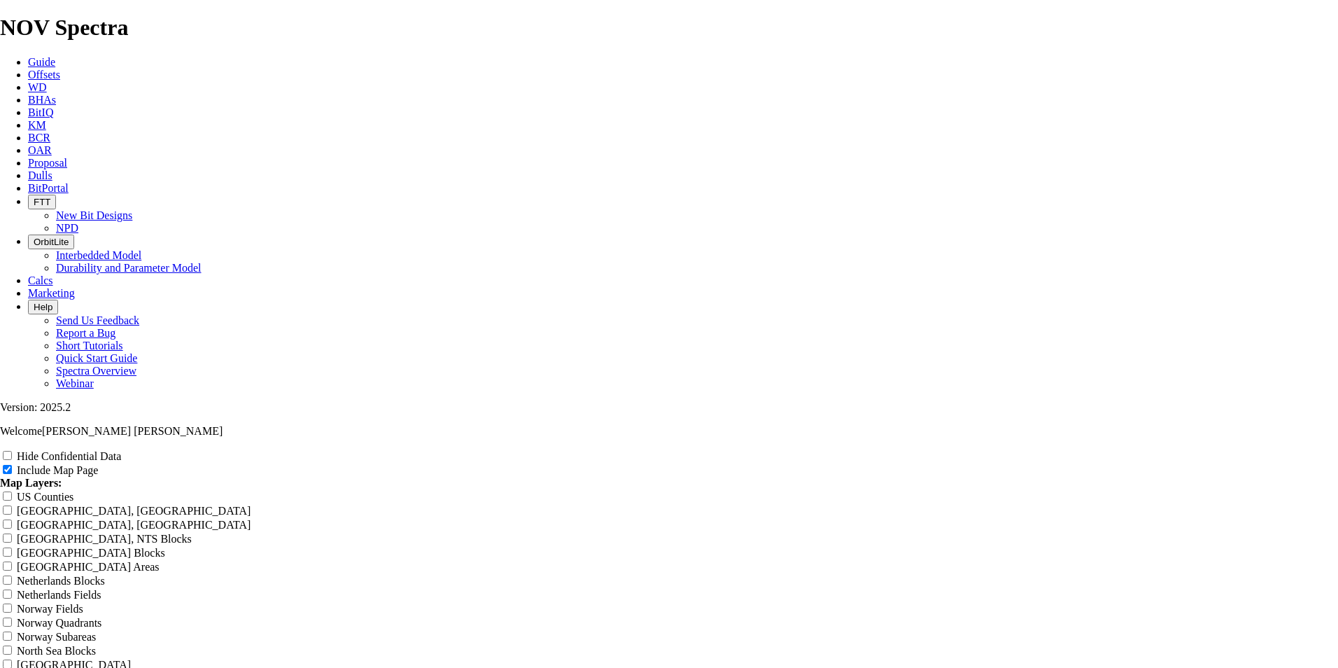
scroll to position [1493, 0]
